Goal: Navigation & Orientation: Go to known website

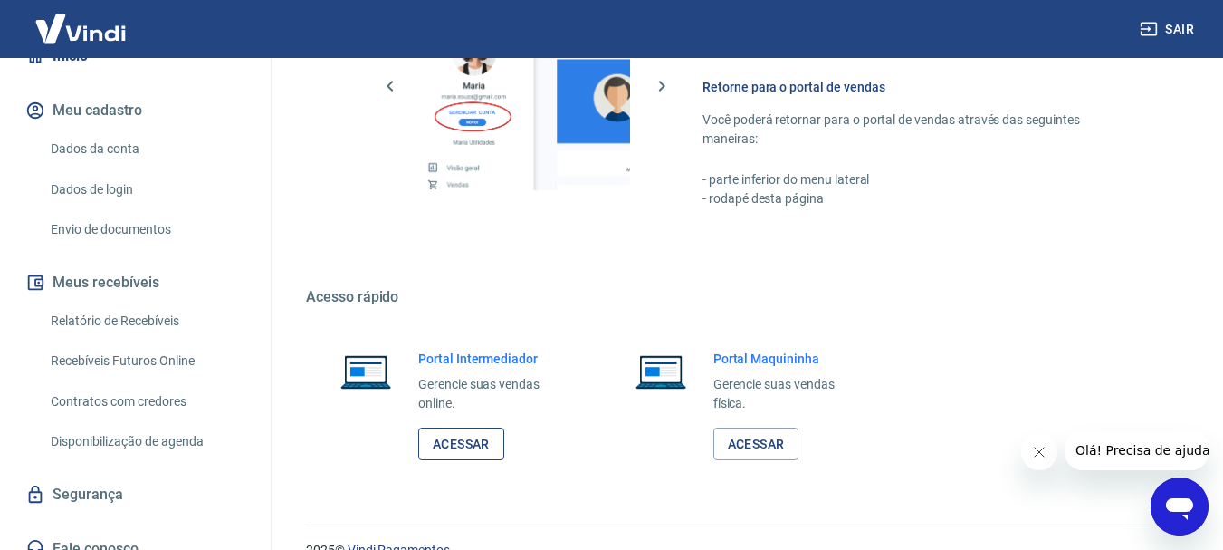
scroll to position [1346, 0]
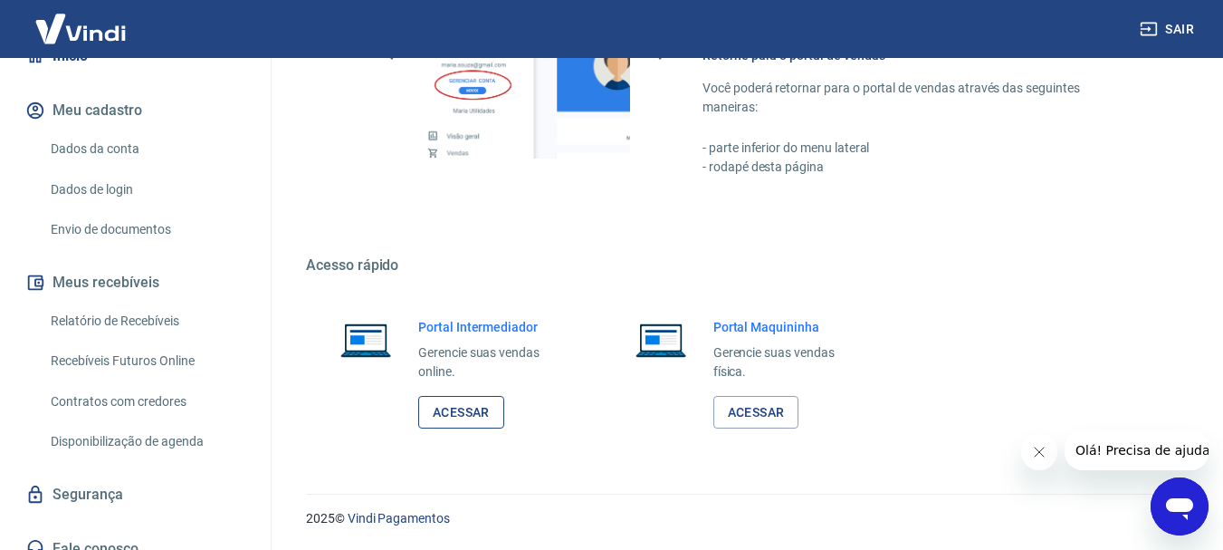
click at [465, 418] on link "Acessar" at bounding box center [461, 412] width 86 height 33
